Goal: Information Seeking & Learning: Learn about a topic

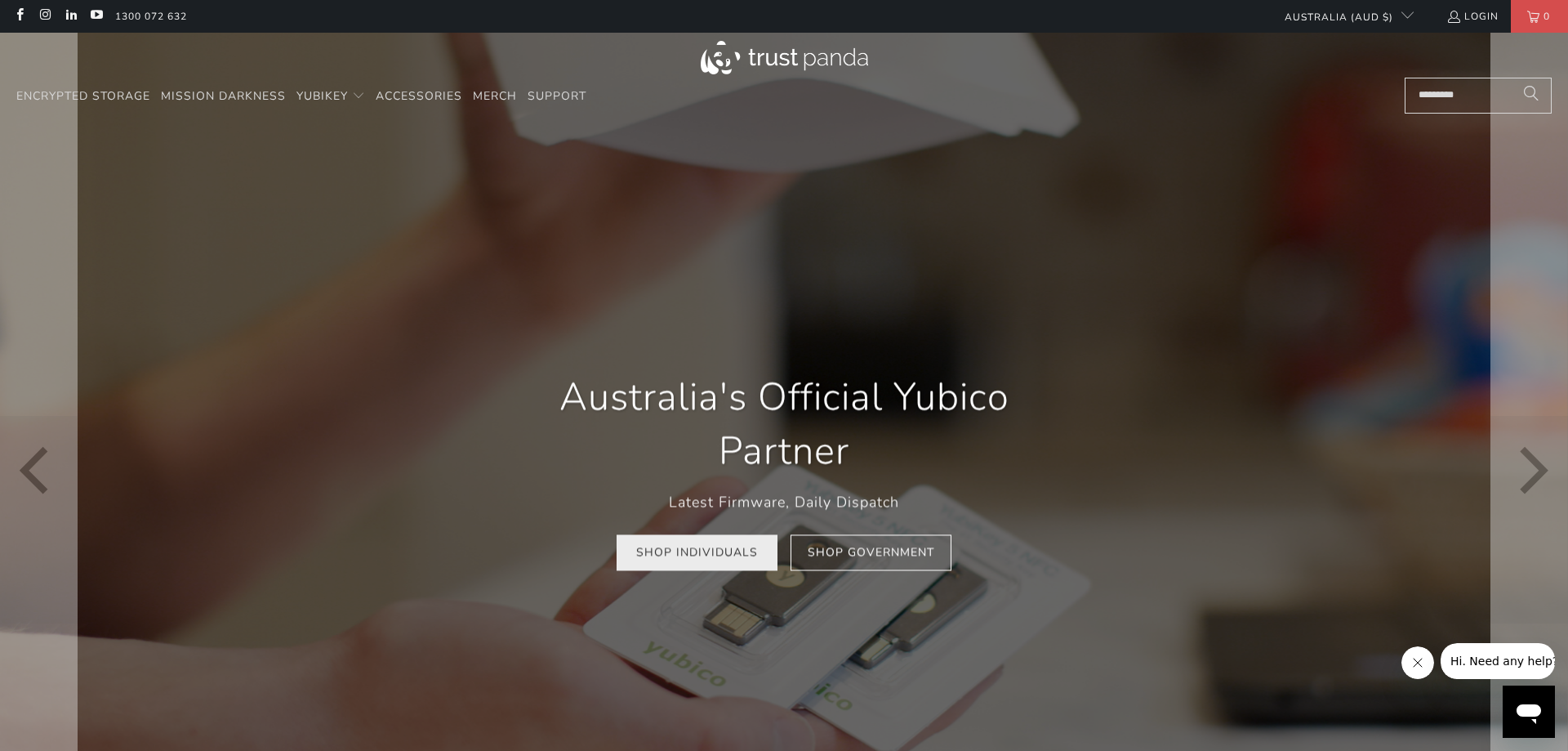
click at [688, 553] on link "Shop Individuals" at bounding box center [697, 553] width 161 height 37
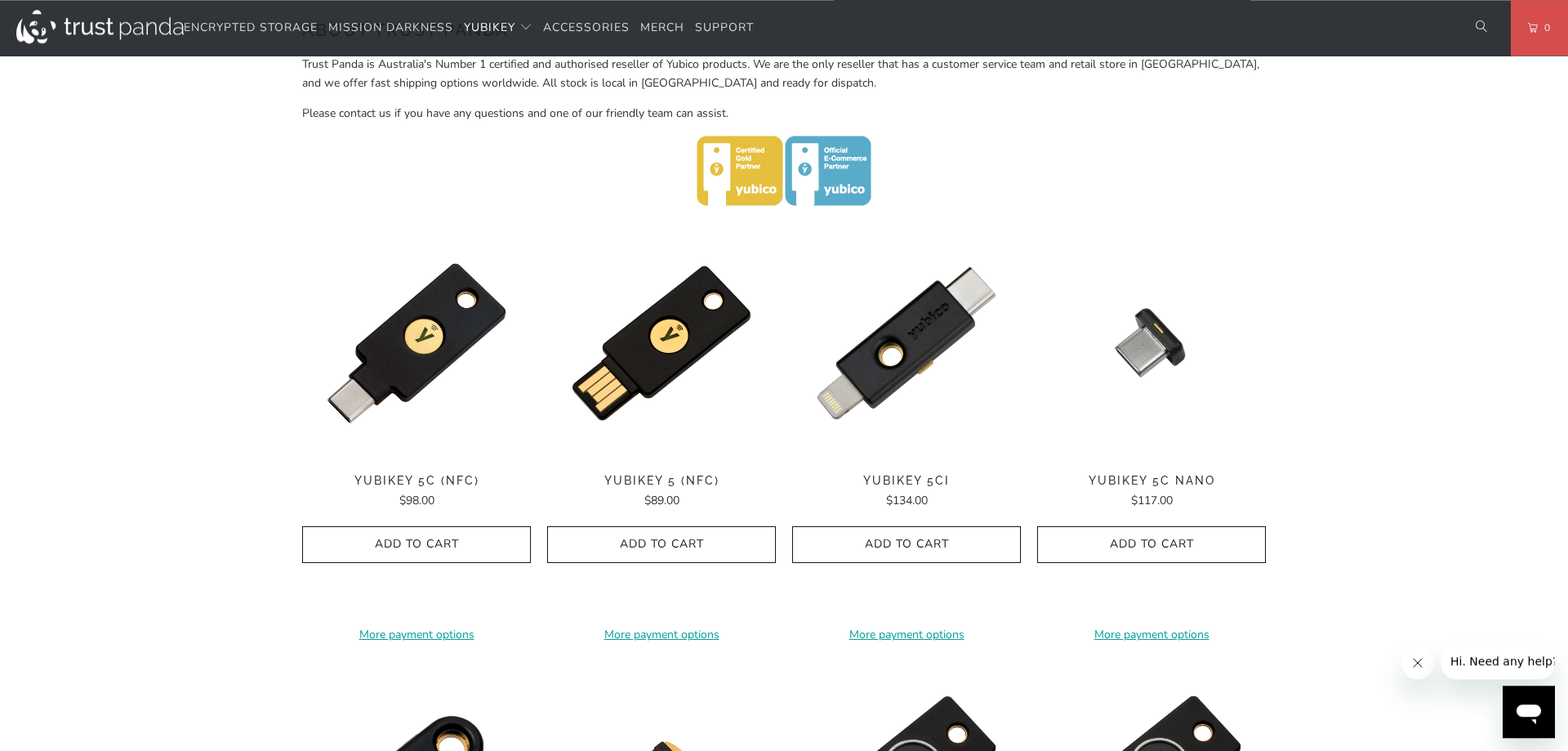
scroll to position [666, 0]
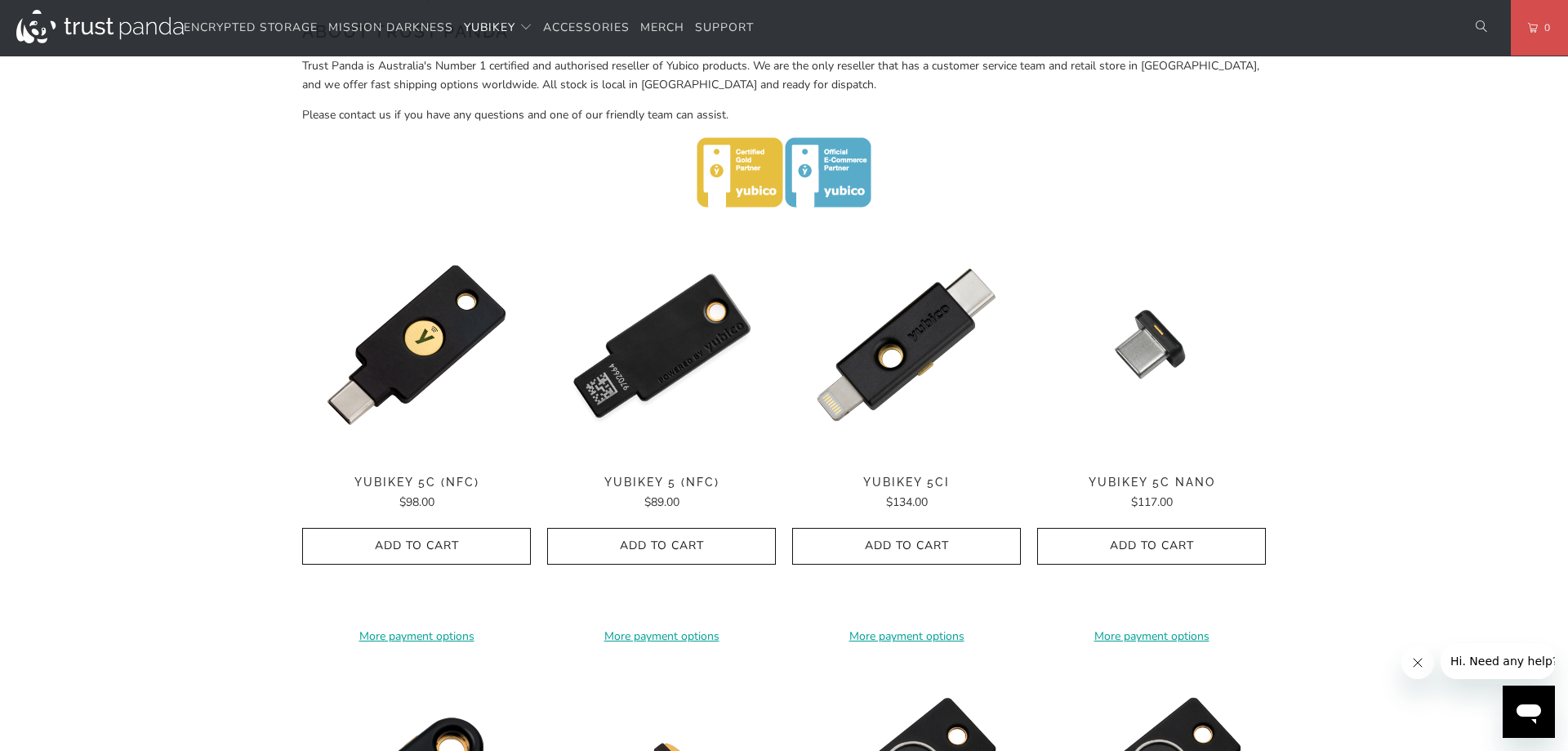
click at [652, 371] on img at bounding box center [662, 345] width 229 height 229
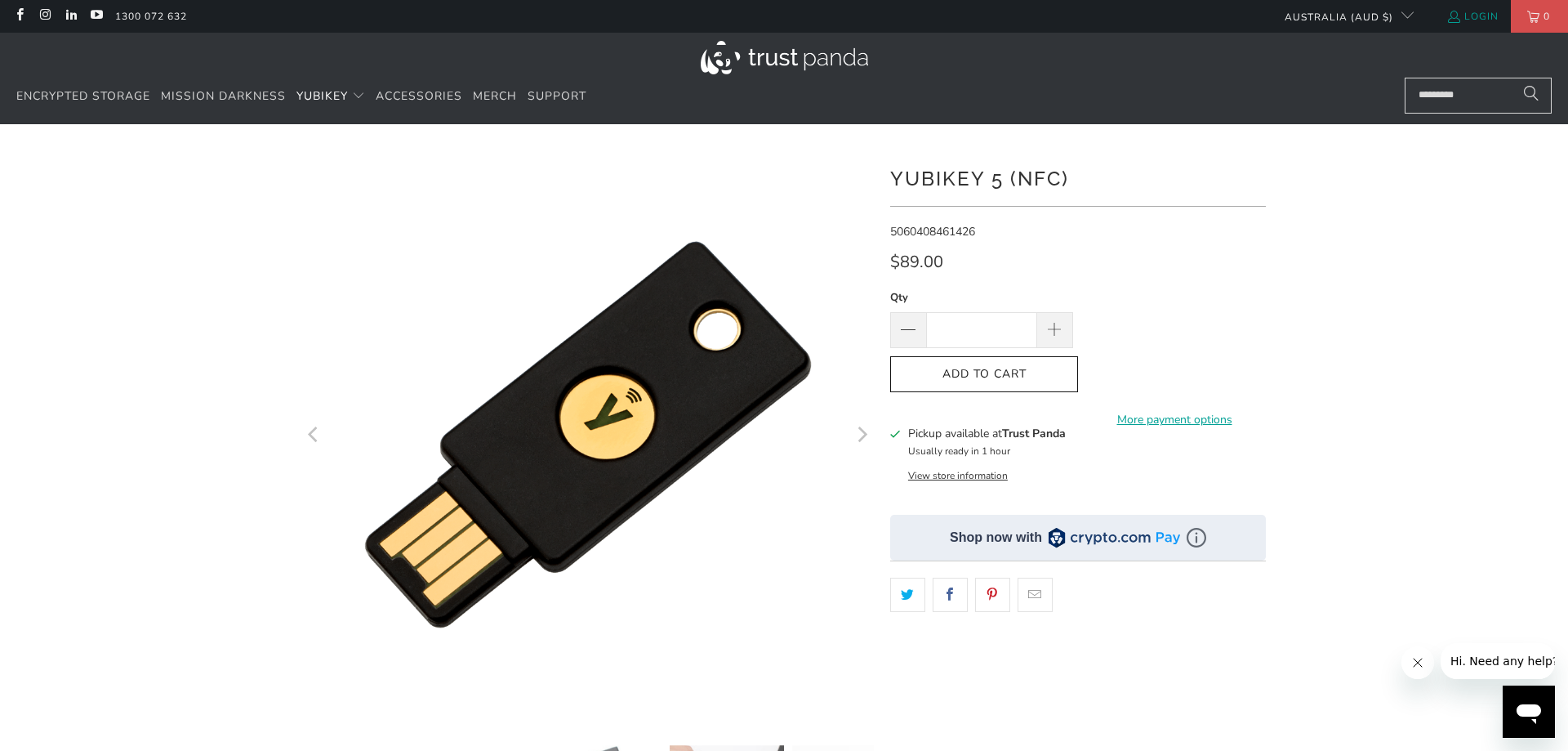
click at [1473, 17] on link "Login" at bounding box center [1472, 16] width 53 height 18
click at [233, 103] on span "Mission Darkness" at bounding box center [224, 97] width 125 height 16
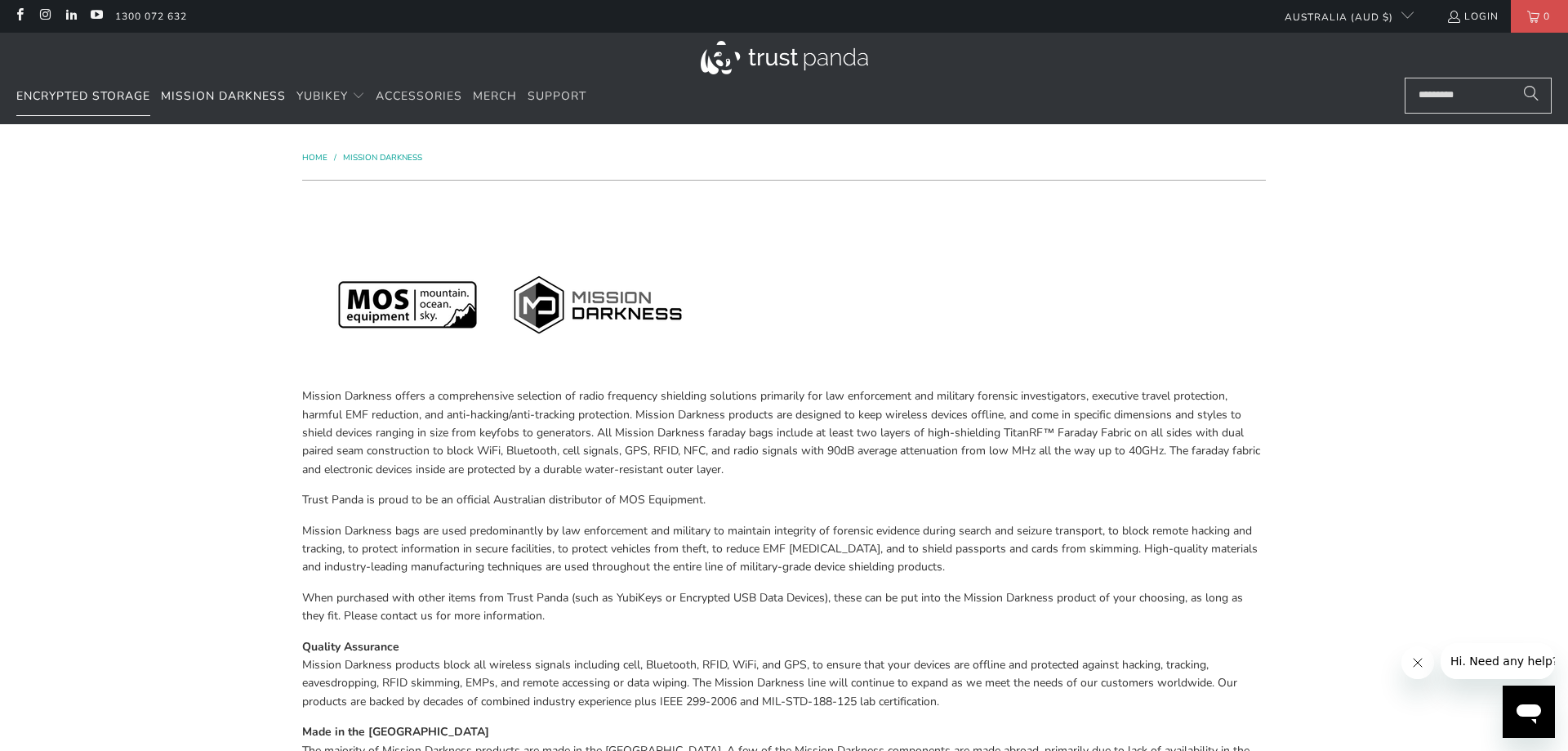
click at [112, 97] on span "Encrypted Storage" at bounding box center [83, 97] width 134 height 16
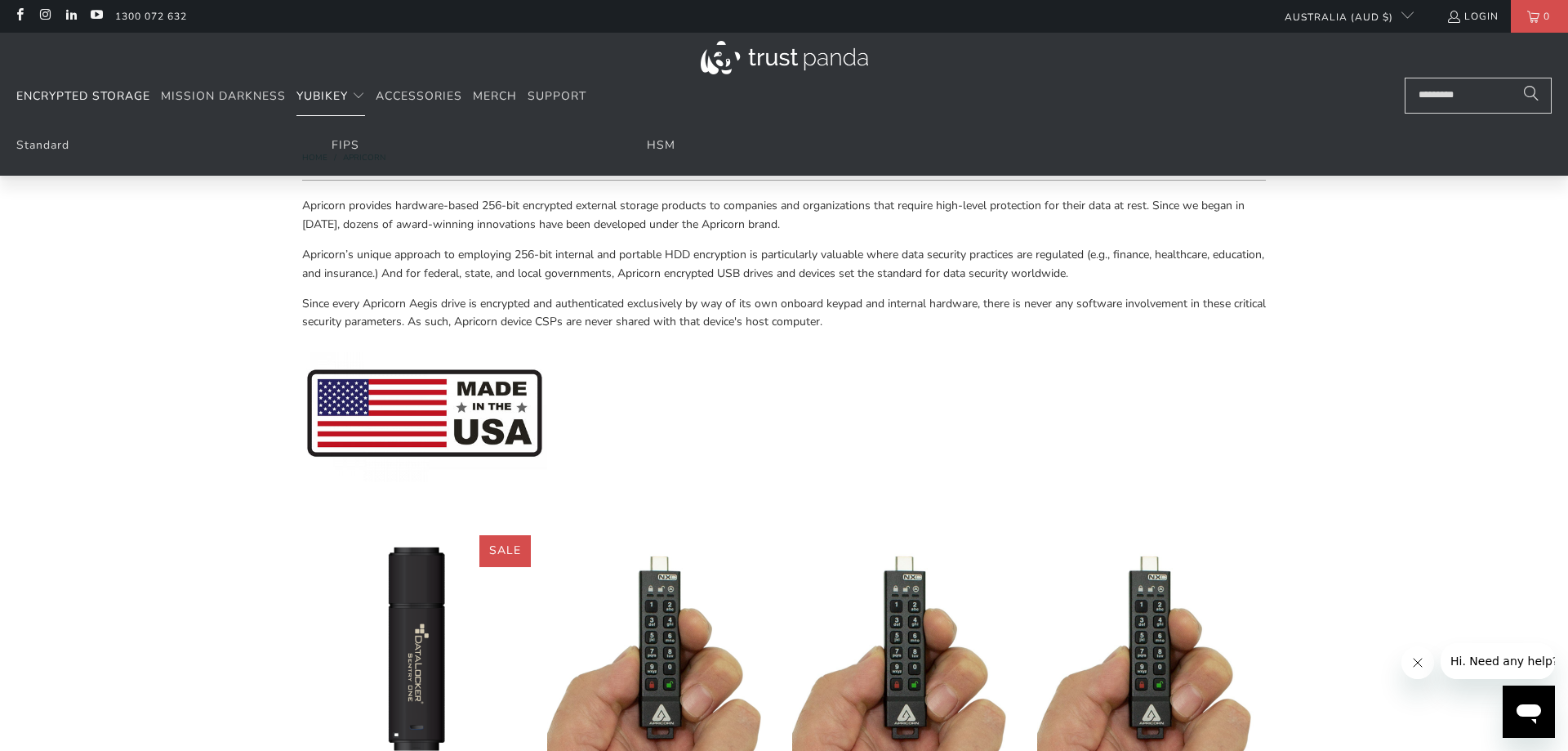
click at [317, 96] on span "YubiKey" at bounding box center [323, 97] width 52 height 16
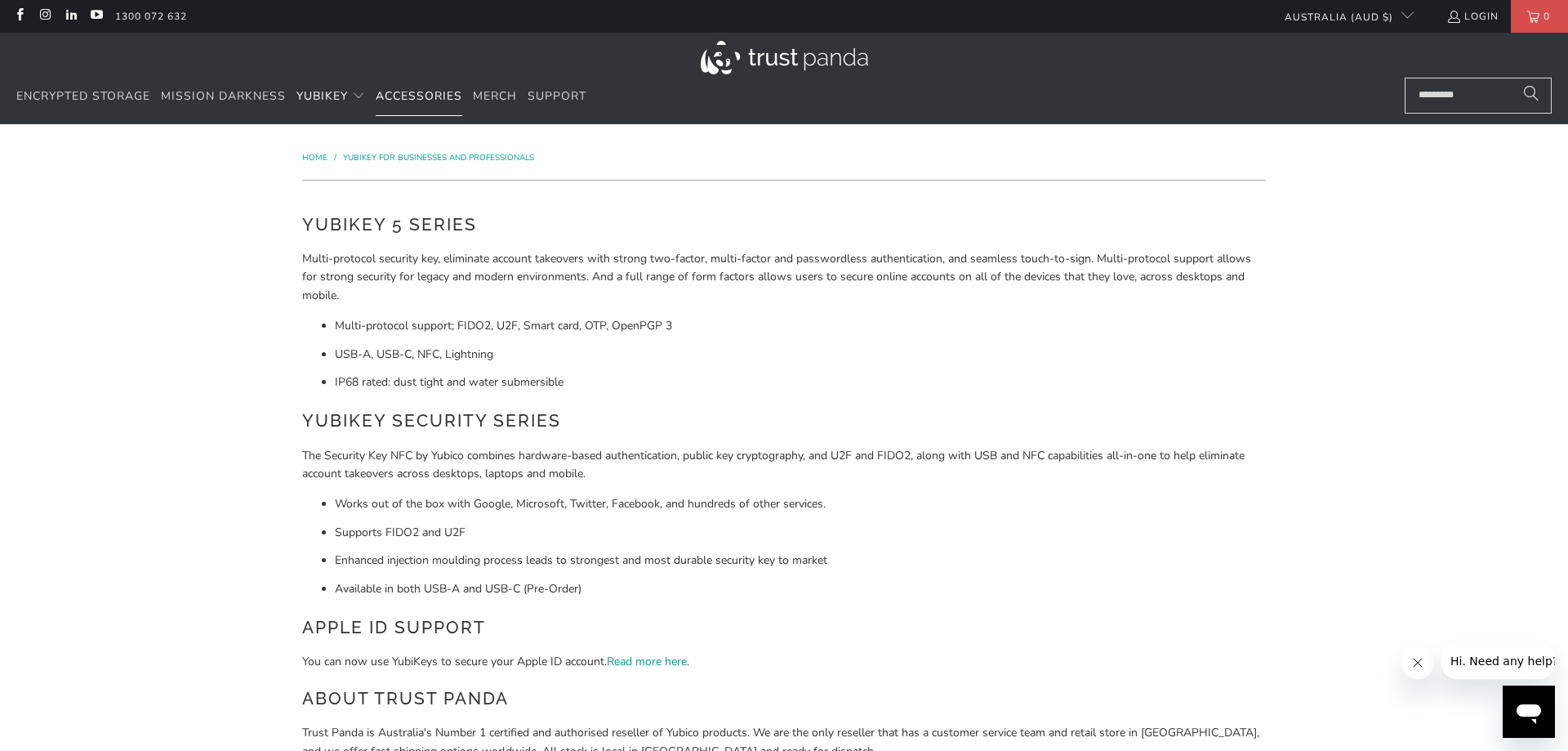
click at [406, 98] on span "Accessories" at bounding box center [418, 97] width 87 height 16
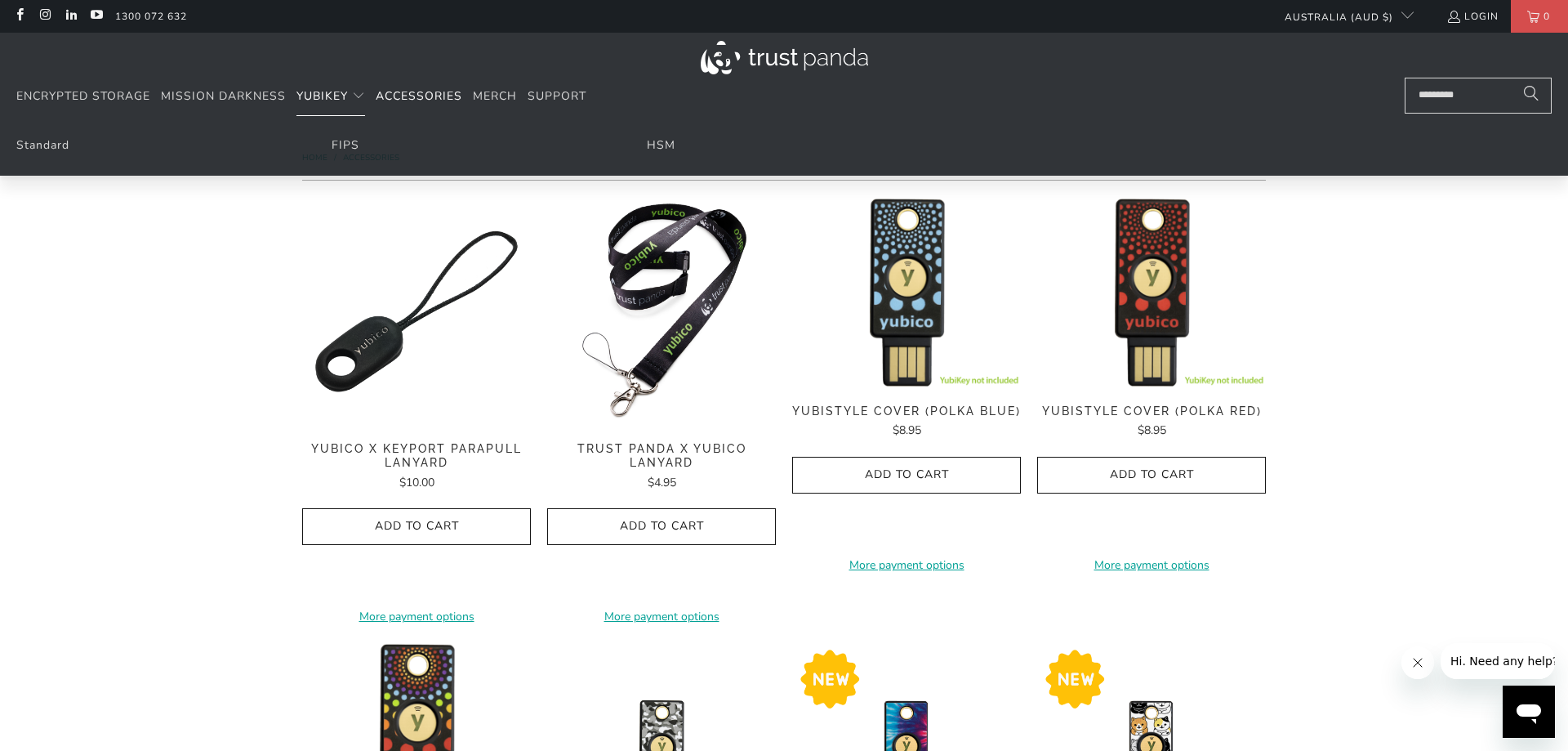
click at [331, 94] on span "YubiKey" at bounding box center [323, 97] width 52 height 16
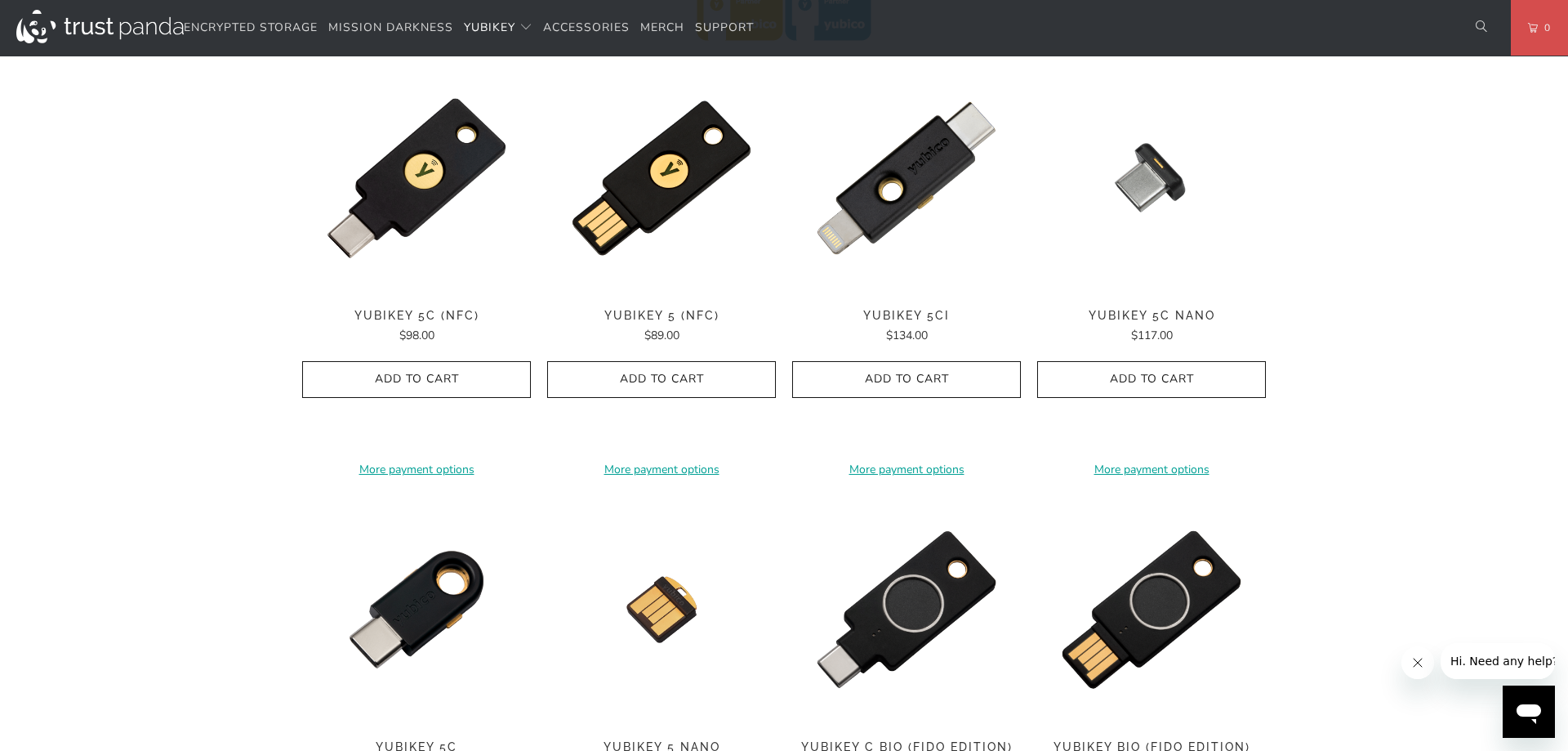
scroll to position [750, 0]
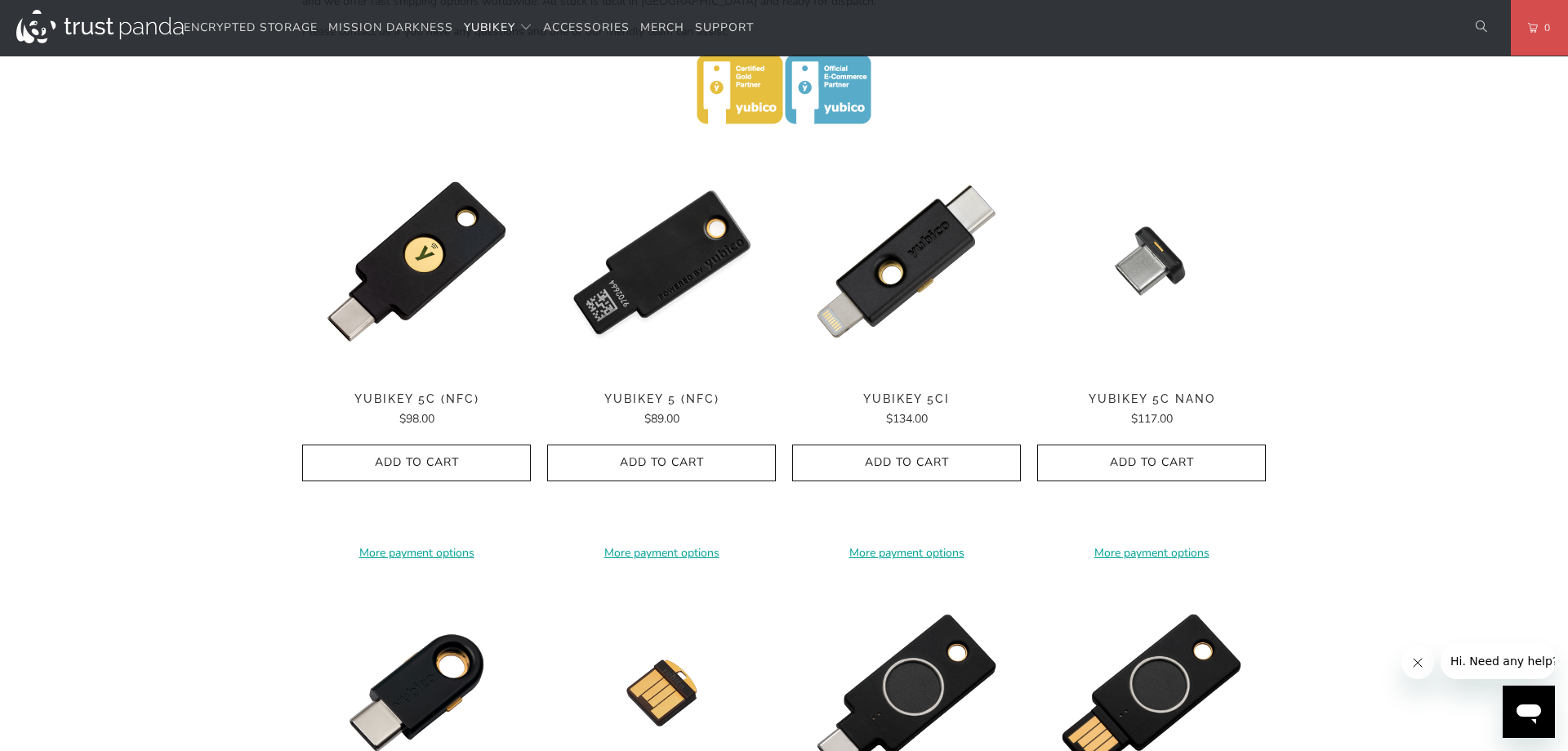
click at [652, 273] on img at bounding box center [662, 262] width 229 height 229
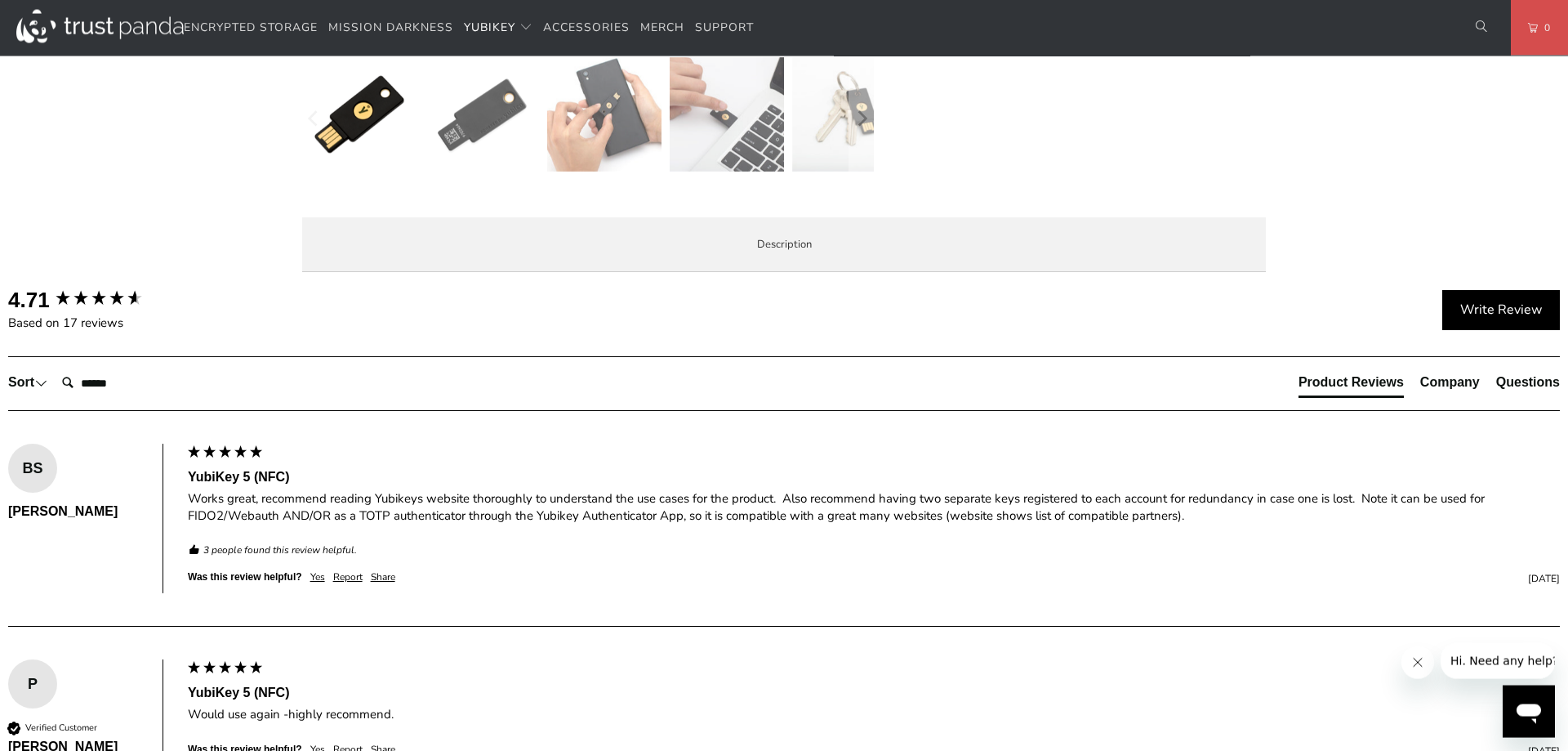
scroll to position [768, 0]
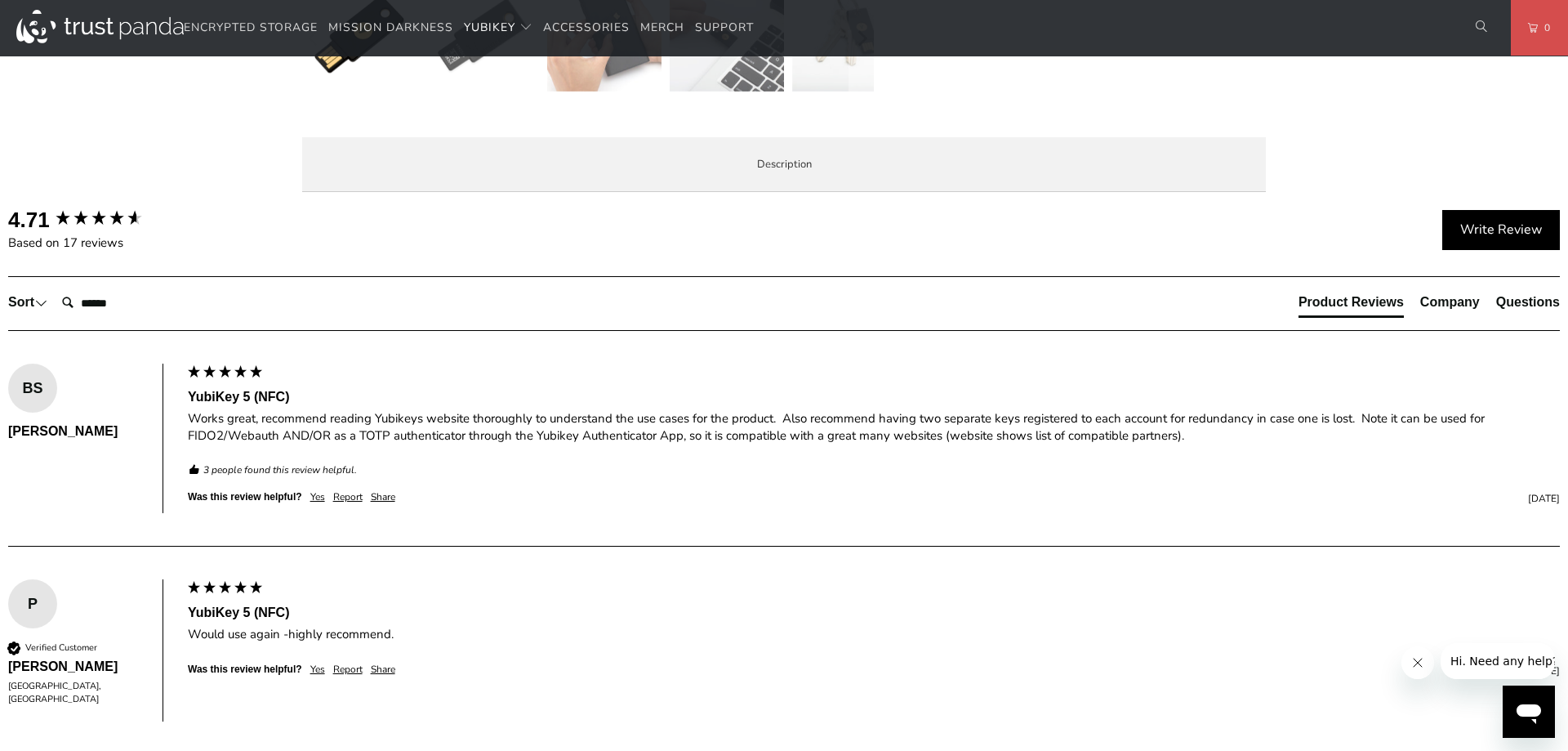
click at [0, 0] on span "Specifications" at bounding box center [0, 0] width 0 height 0
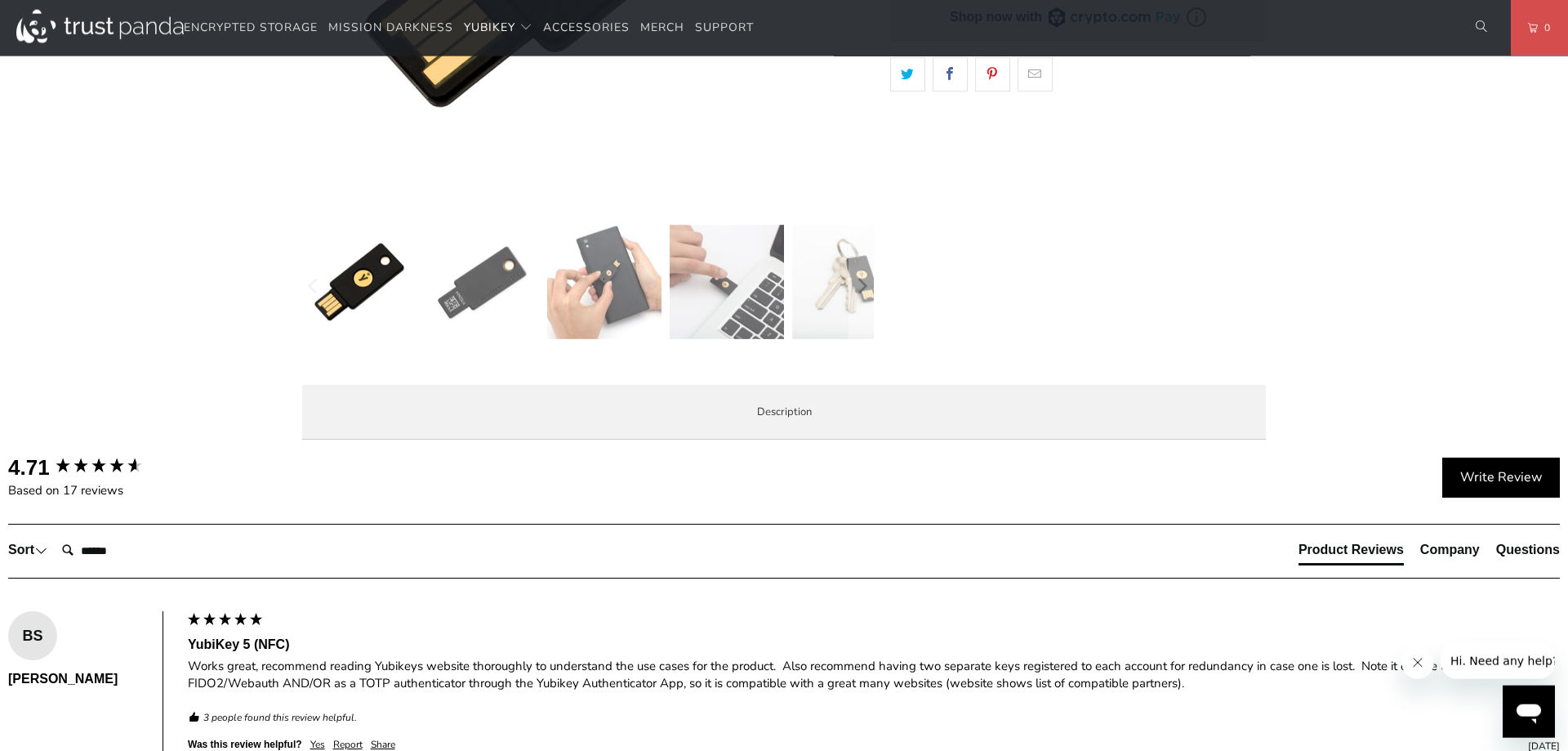
scroll to position [0, 0]
